Goal: Information Seeking & Learning: Learn about a topic

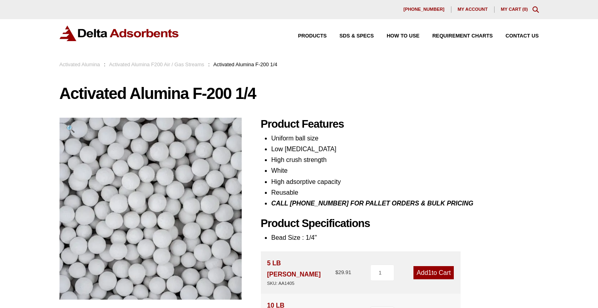
click at [89, 66] on link "Activated Alumina" at bounding box center [80, 65] width 41 height 6
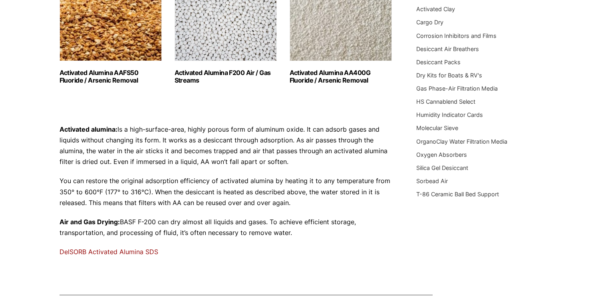
scroll to position [171, 0]
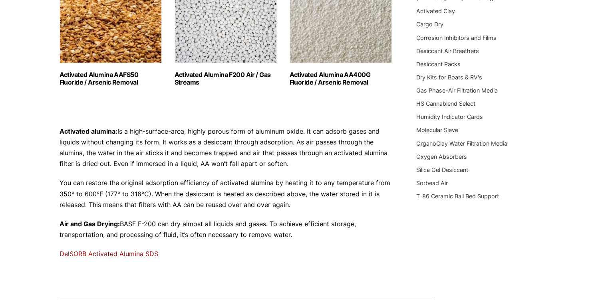
click at [74, 40] on img "Visit product category Activated Alumina AAFS50 Fluoride / Arsenic Removal" at bounding box center [111, 13] width 102 height 100
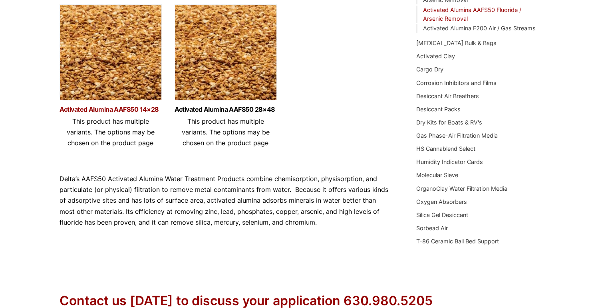
scroll to position [110, 0]
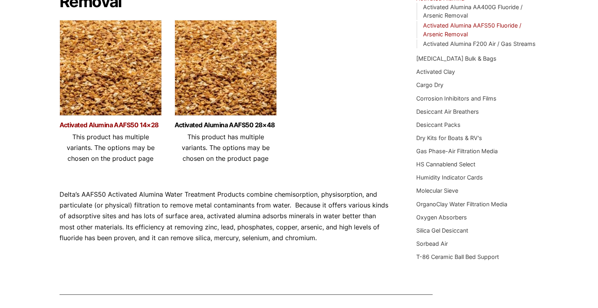
click at [147, 128] on link "Activated Alumina AAFS50 14×28" at bounding box center [111, 125] width 102 height 7
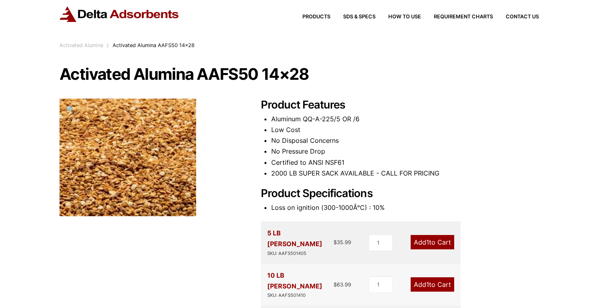
scroll to position [17, 0]
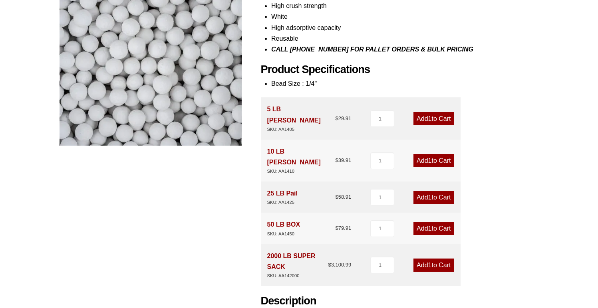
scroll to position [142, 0]
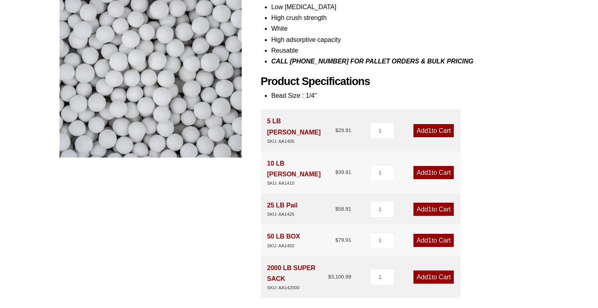
click at [287, 123] on div "5 LB PAIL SKU: AA1405" at bounding box center [301, 130] width 68 height 29
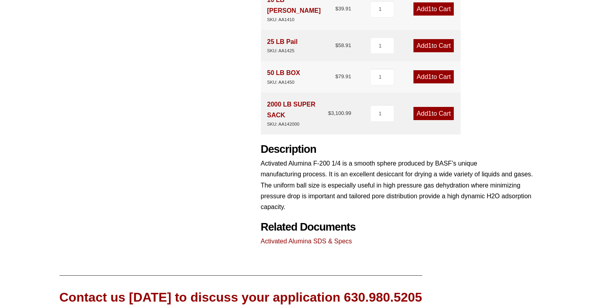
scroll to position [415, 0]
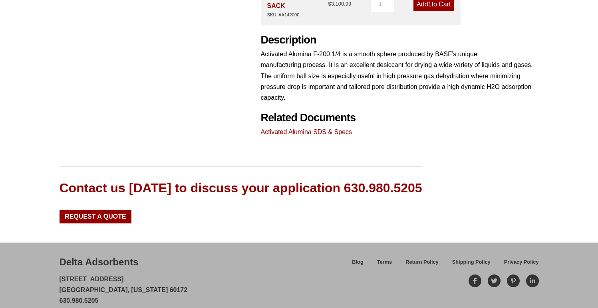
click at [322, 129] on link "Activated Alumina SDS & Specs" at bounding box center [306, 132] width 91 height 7
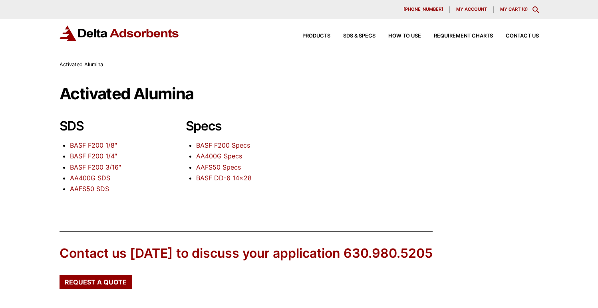
click at [104, 155] on link "BASF F200 1/4″" at bounding box center [93, 156] width 47 height 8
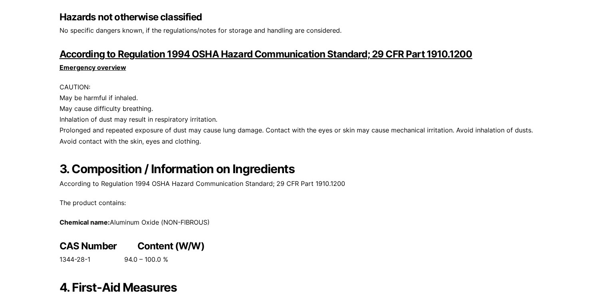
scroll to position [584, 0]
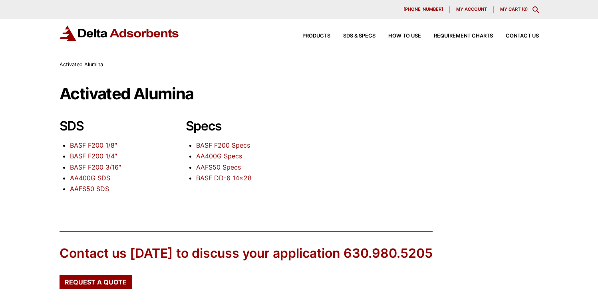
click at [227, 145] on link "BASF F200 Specs" at bounding box center [223, 145] width 54 height 8
